Goal: Task Accomplishment & Management: Complete application form

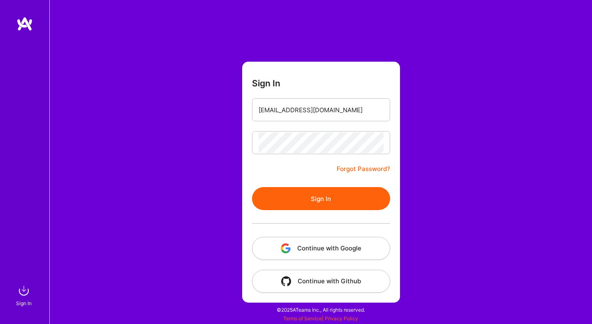
click at [312, 189] on button "Sign In" at bounding box center [321, 198] width 138 height 23
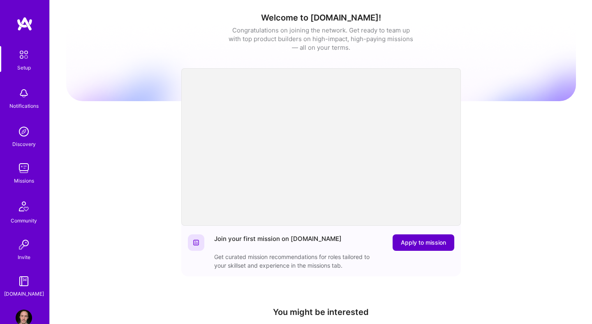
click at [414, 245] on span "Apply to mission" at bounding box center [423, 242] width 45 height 8
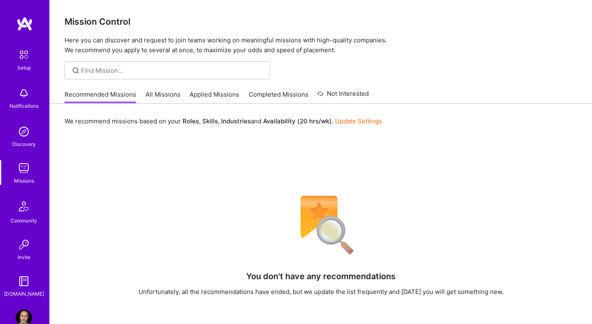
click at [167, 98] on link "All Missions" at bounding box center [162, 97] width 35 height 14
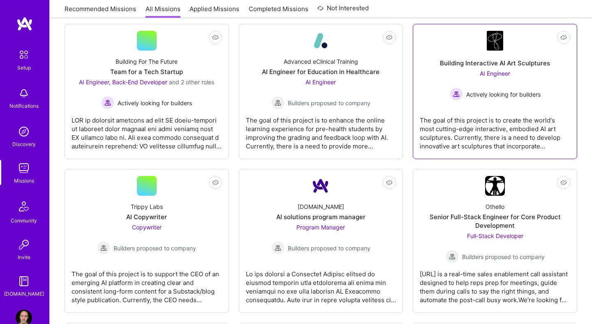
scroll to position [616, 0]
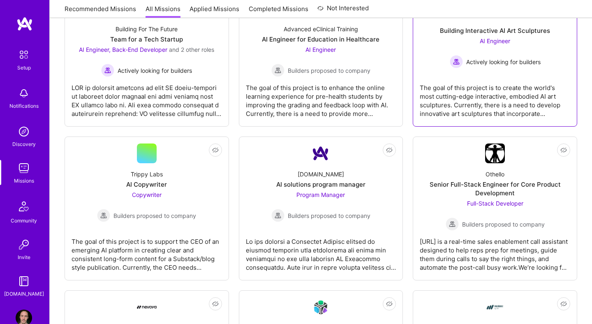
click at [478, 64] on span "Actively looking for builders" at bounding box center [503, 62] width 74 height 9
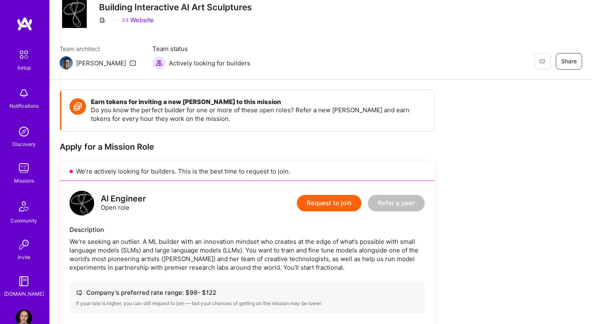
scroll to position [28, 0]
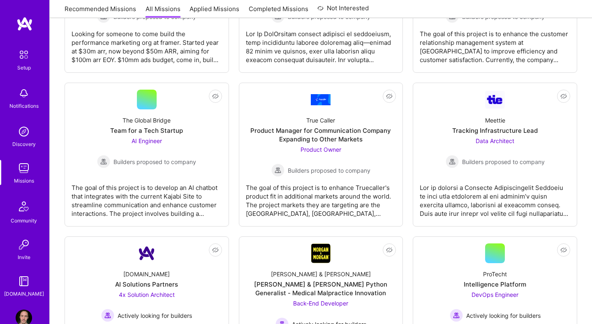
scroll to position [1593, 0]
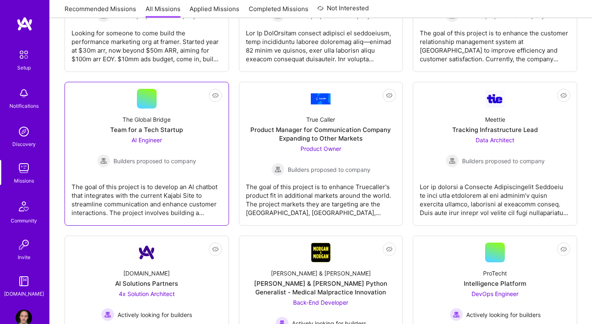
click at [132, 152] on div "AI Engineer Builders proposed to company" at bounding box center [146, 152] width 99 height 32
